Goal: Task Accomplishment & Management: Manage account settings

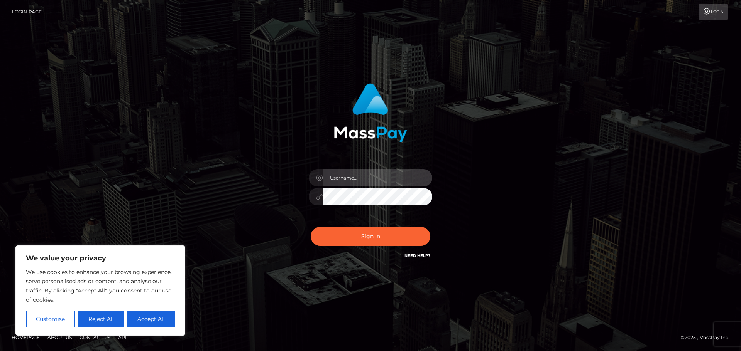
click at [384, 181] on input "text" at bounding box center [378, 177] width 110 height 17
type input "[EMAIL_ADDRESS][DOMAIN_NAME]"
click at [311, 227] on button "Sign in" at bounding box center [371, 236] width 120 height 19
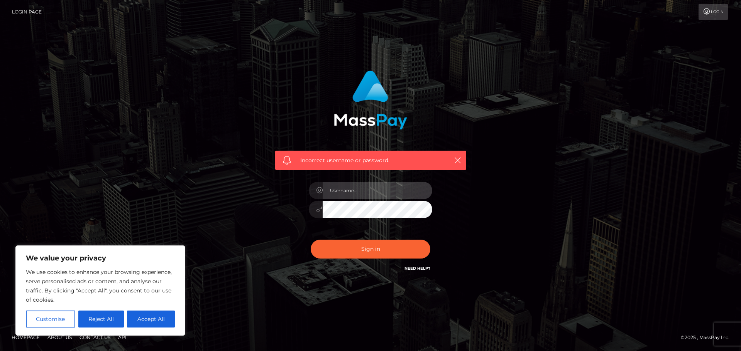
drag, startPoint x: 371, startPoint y: 194, endPoint x: 364, endPoint y: 187, distance: 10.4
click at [368, 192] on input "text" at bounding box center [378, 190] width 110 height 17
type input "sinarmen77@gmail.com"
click at [311, 240] on button "Sign in" at bounding box center [371, 249] width 120 height 19
click at [155, 316] on button "Accept All" at bounding box center [151, 319] width 48 height 17
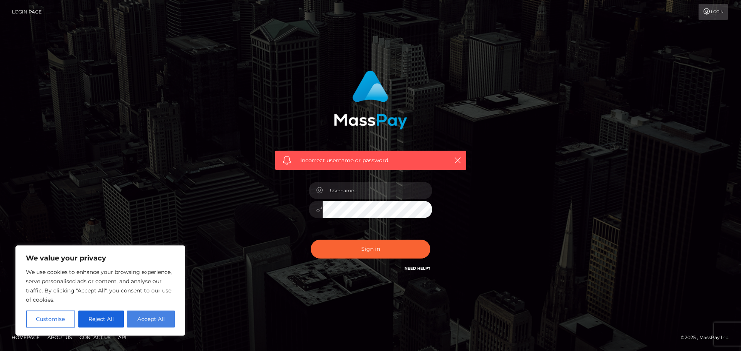
checkbox input "true"
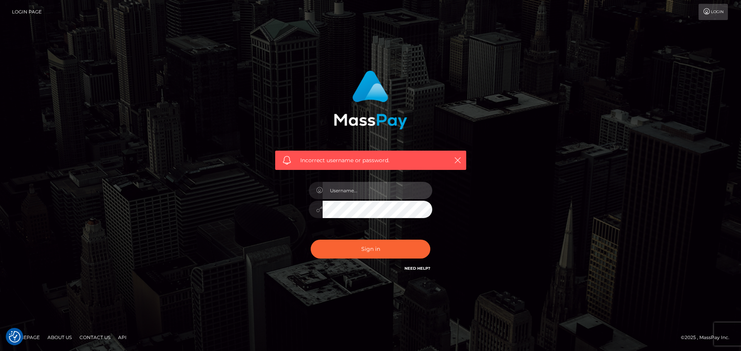
click at [377, 191] on input "text" at bounding box center [378, 190] width 110 height 17
type input "sinarmen"
